Goal: Information Seeking & Learning: Learn about a topic

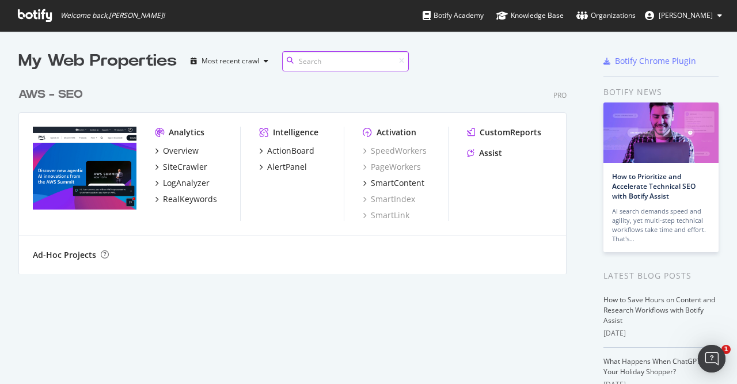
scroll to position [384, 737]
click at [187, 181] on div "LogAnalyzer" at bounding box center [186, 183] width 47 height 12
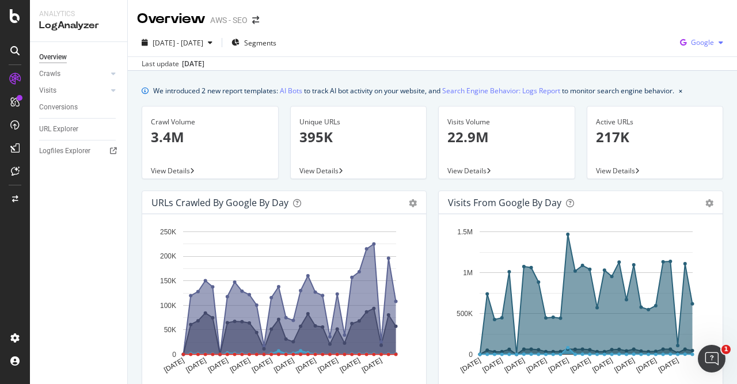
click at [715, 42] on div "button" at bounding box center [721, 42] width 14 height 7
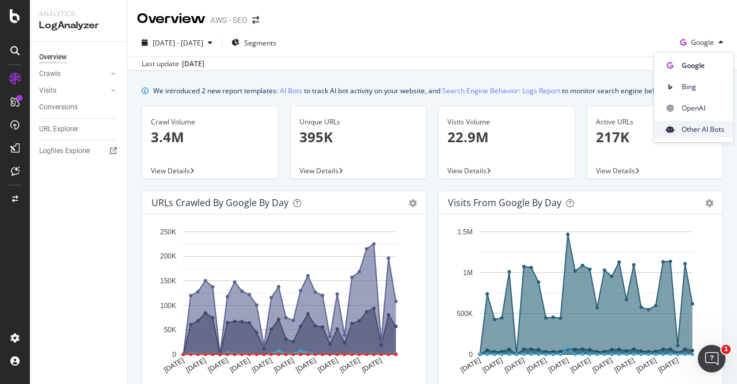
click at [695, 127] on span "Other AI Bots" at bounding box center [703, 129] width 43 height 10
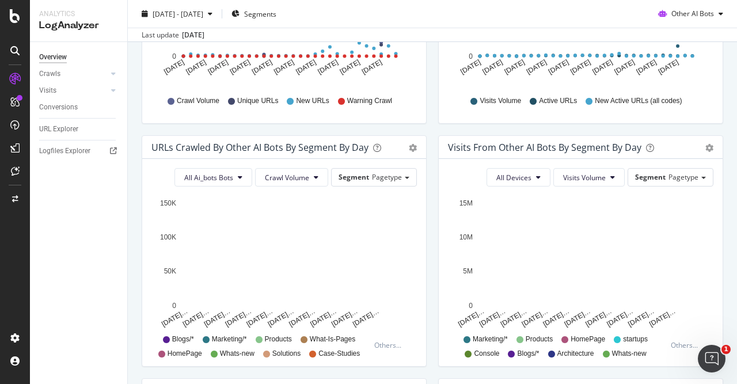
scroll to position [299, 0]
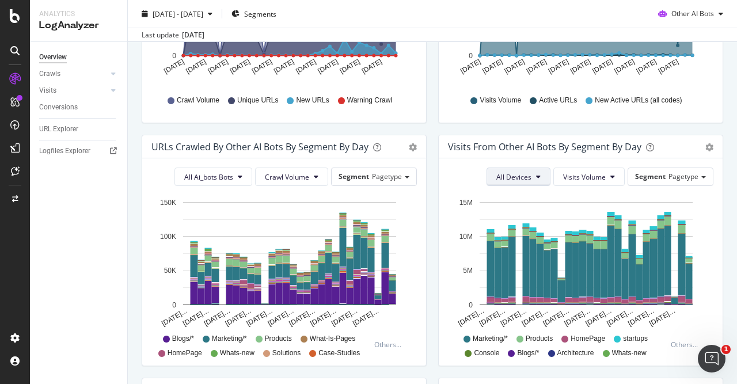
click at [540, 179] on icon at bounding box center [538, 176] width 5 height 7
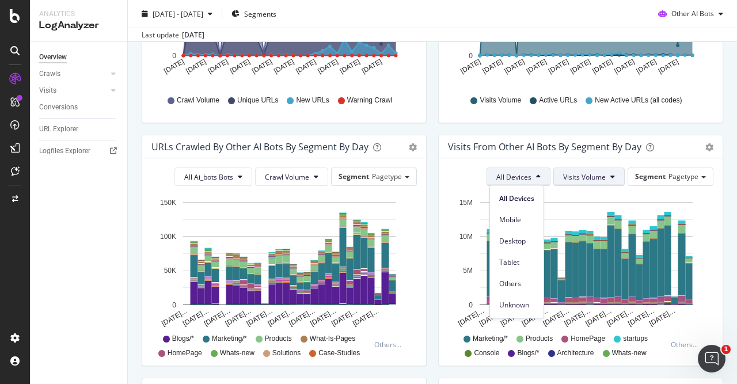
click at [609, 176] on button "Visits Volume" at bounding box center [589, 177] width 71 height 18
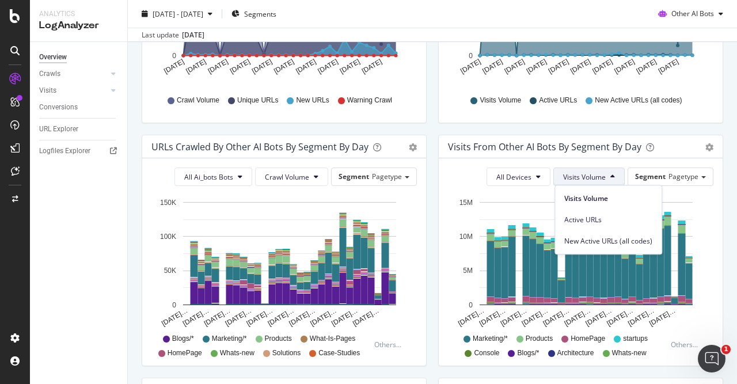
click at [609, 176] on button "Visits Volume" at bounding box center [589, 177] width 71 height 18
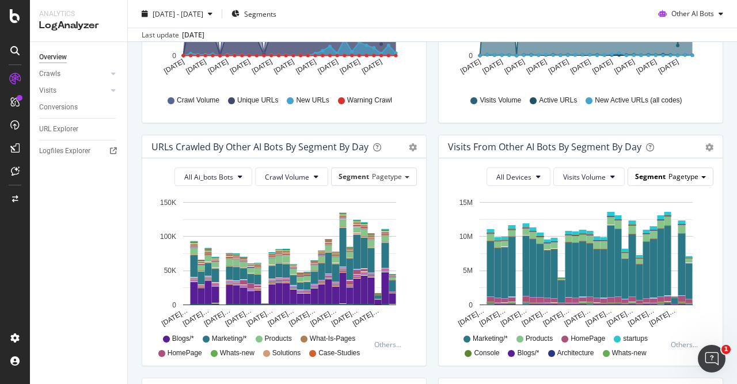
click at [676, 177] on span "Pagetype" at bounding box center [684, 177] width 30 height 10
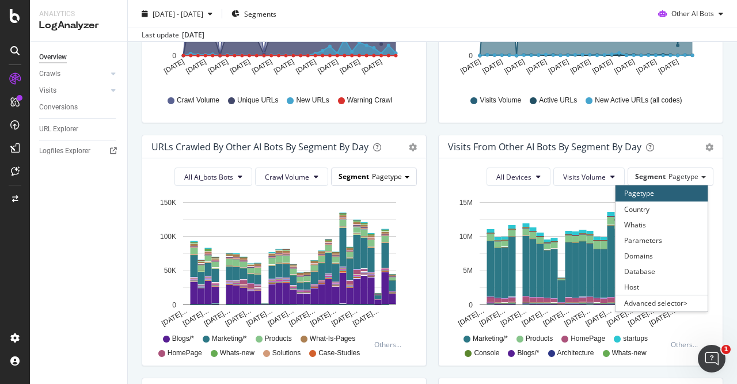
click at [404, 177] on div "Segment Pagetype" at bounding box center [374, 176] width 85 height 17
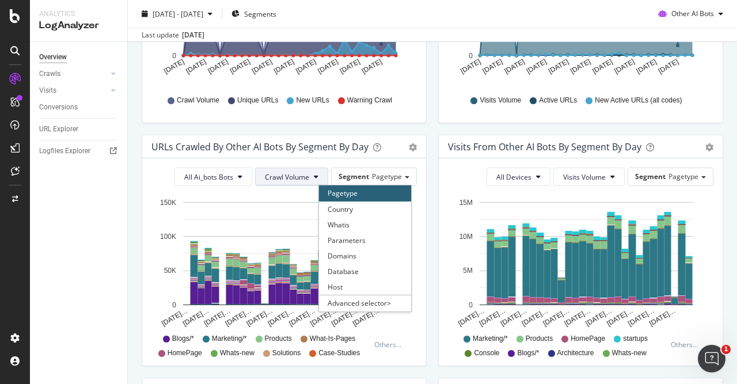
click at [309, 173] on span "Crawl Volume" at bounding box center [287, 177] width 44 height 10
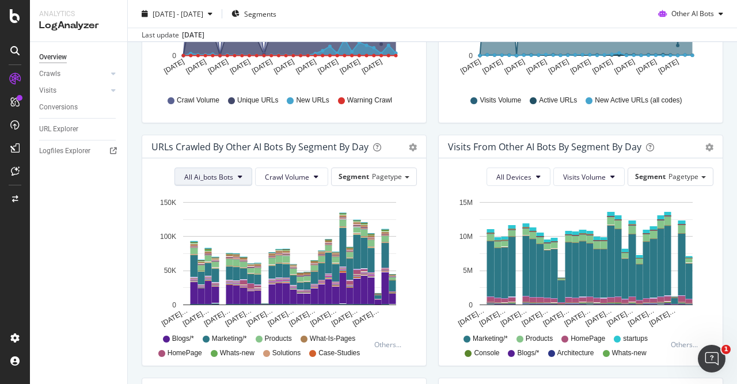
click at [244, 181] on button "All Ai_bots Bots" at bounding box center [214, 177] width 78 height 18
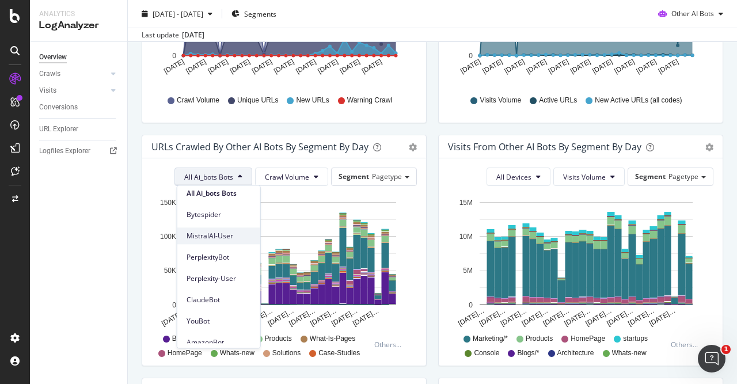
scroll to position [0, 0]
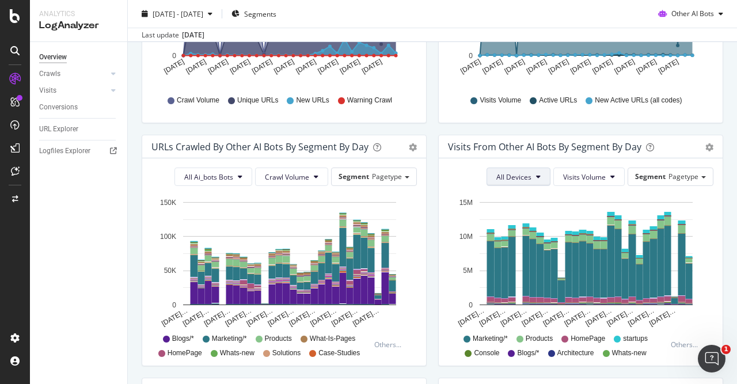
click at [543, 175] on button "All Devices" at bounding box center [519, 177] width 64 height 18
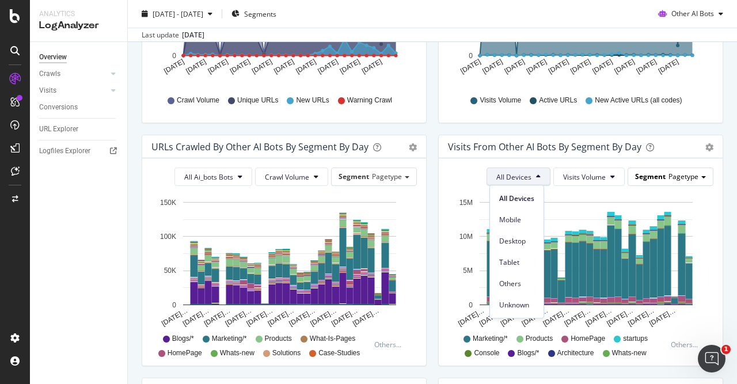
click at [692, 177] on span "Pagetype" at bounding box center [684, 177] width 30 height 10
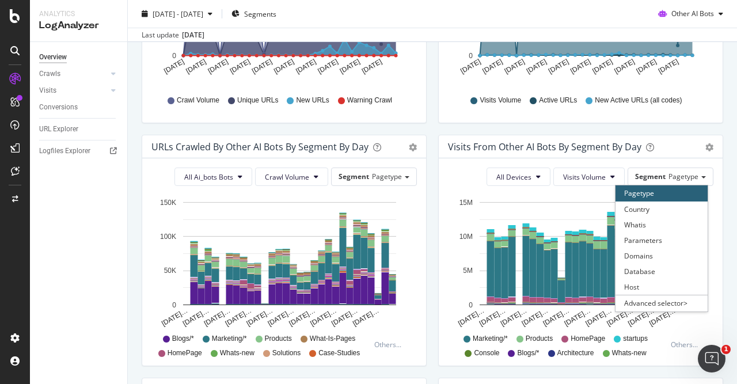
click at [430, 187] on div "URLs Crawled by Other AI Bots By Segment By Day Timeline (by Value) Table All A…" at bounding box center [284, 256] width 297 height 243
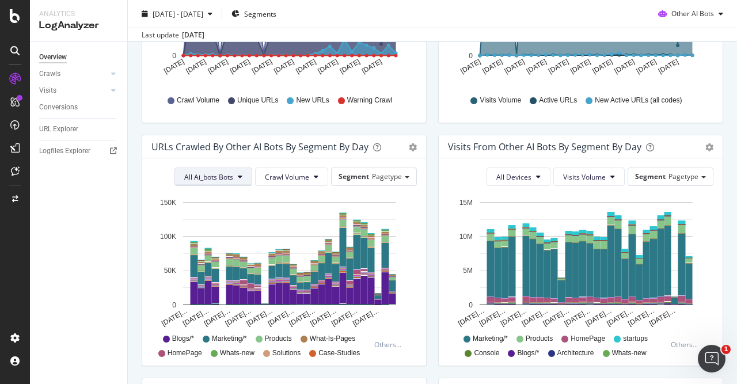
click at [233, 176] on span "All Ai_bots Bots" at bounding box center [208, 177] width 49 height 10
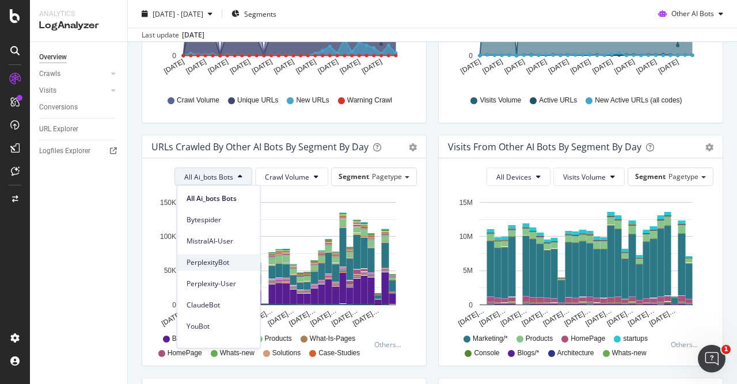
click at [215, 259] on span "PerplexityBot" at bounding box center [219, 263] width 65 height 10
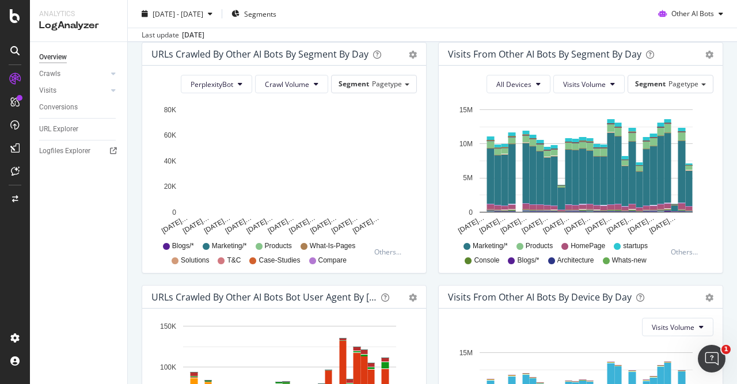
scroll to position [393, 0]
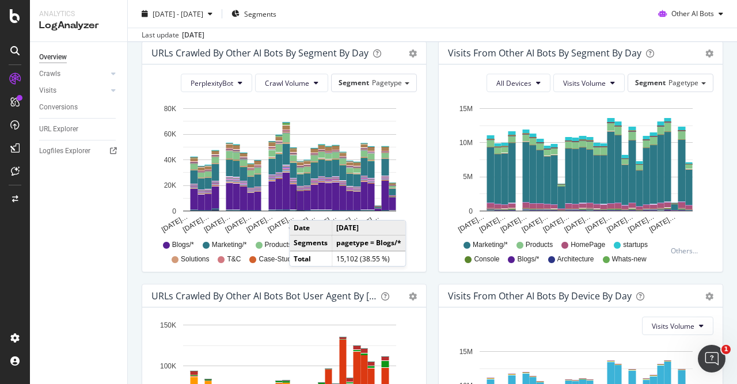
click at [301, 208] on rect "A chart." at bounding box center [300, 200] width 7 height 19
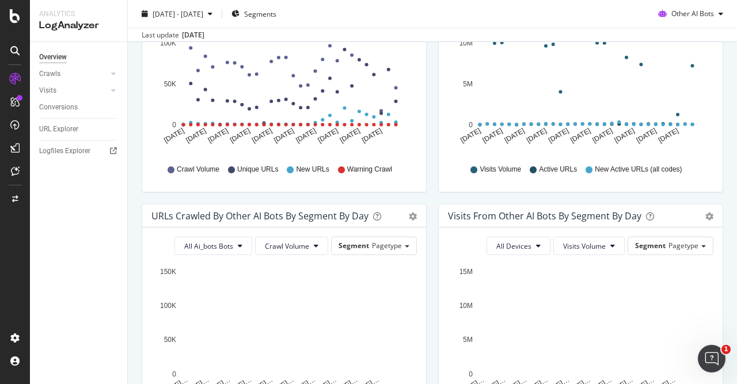
scroll to position [236, 0]
